Goal: Complete application form: Complete application form

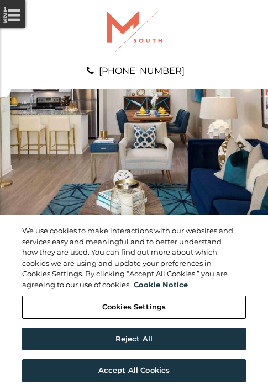
scroll to position [564, 0]
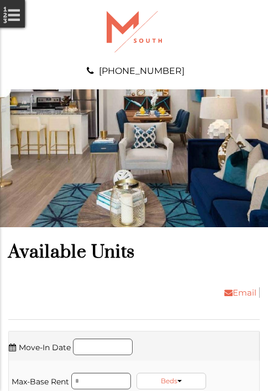
scroll to position [753, 0]
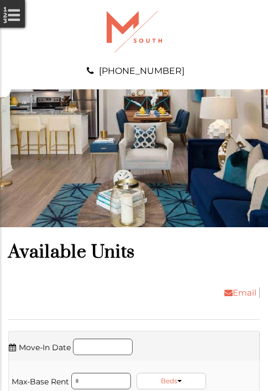
scroll to position [1200, 0]
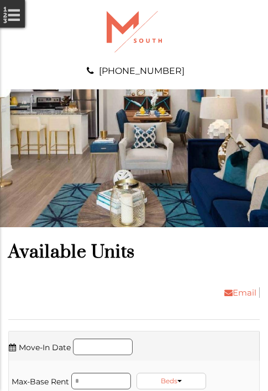
scroll to position [1388, 0]
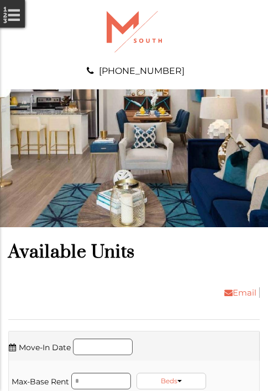
scroll to position [1576, 0]
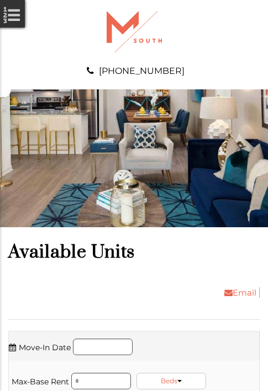
scroll to position [1835, 0]
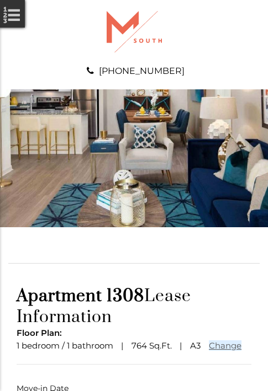
scroll to position [82, 0]
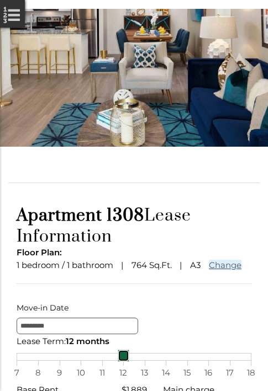
click at [134, 361] on div "7 8 9 10 11 12 13 14 15 16 17 18" at bounding box center [134, 357] width 235 height 8
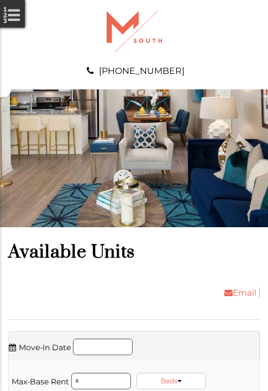
scroll to position [2023, 0]
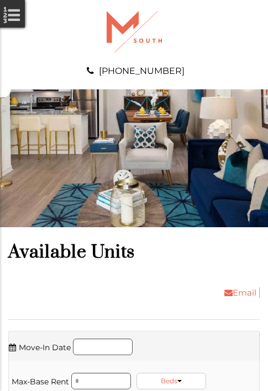
scroll to position [2211, 0]
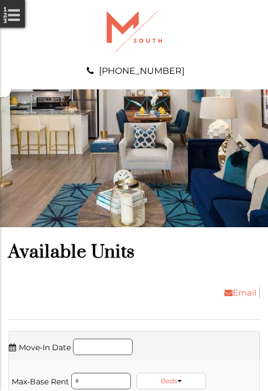
scroll to position [2587, 0]
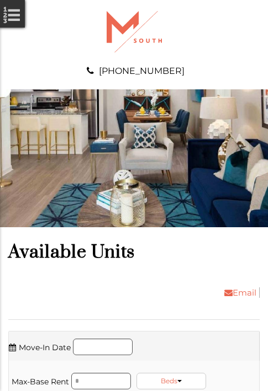
scroll to position [2846, 0]
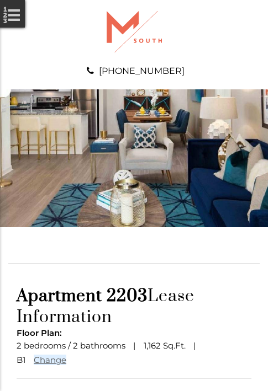
scroll to position [96, 0]
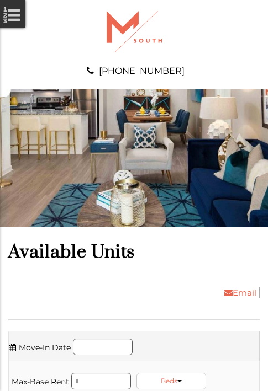
scroll to position [3411, 0]
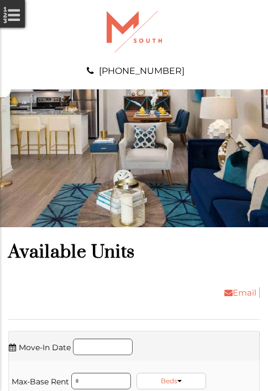
scroll to position [3857, 0]
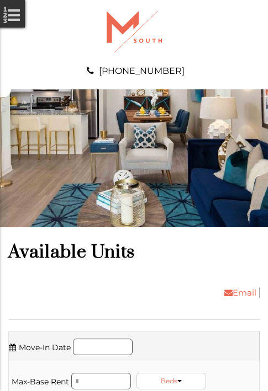
scroll to position [4046, 0]
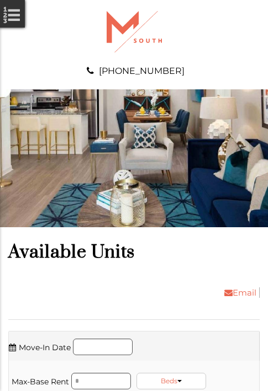
scroll to position [4304, 0]
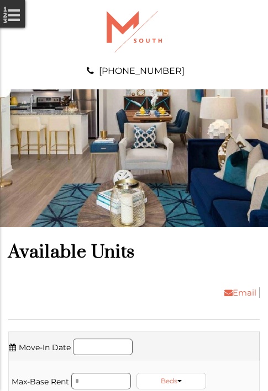
scroll to position [4493, 0]
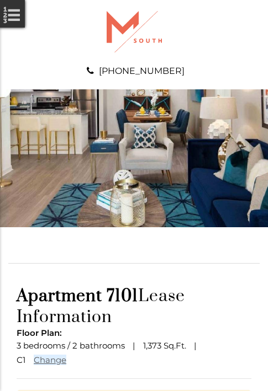
scroll to position [148, 0]
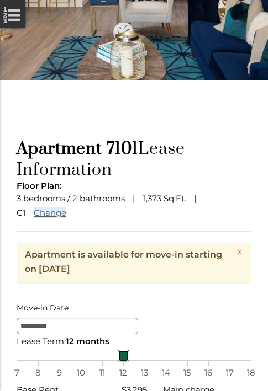
click at [134, 361] on div "7 8 9 10 11 12 13 14 15 16 17 18" at bounding box center [134, 357] width 235 height 8
